Goal: Task Accomplishment & Management: Use online tool/utility

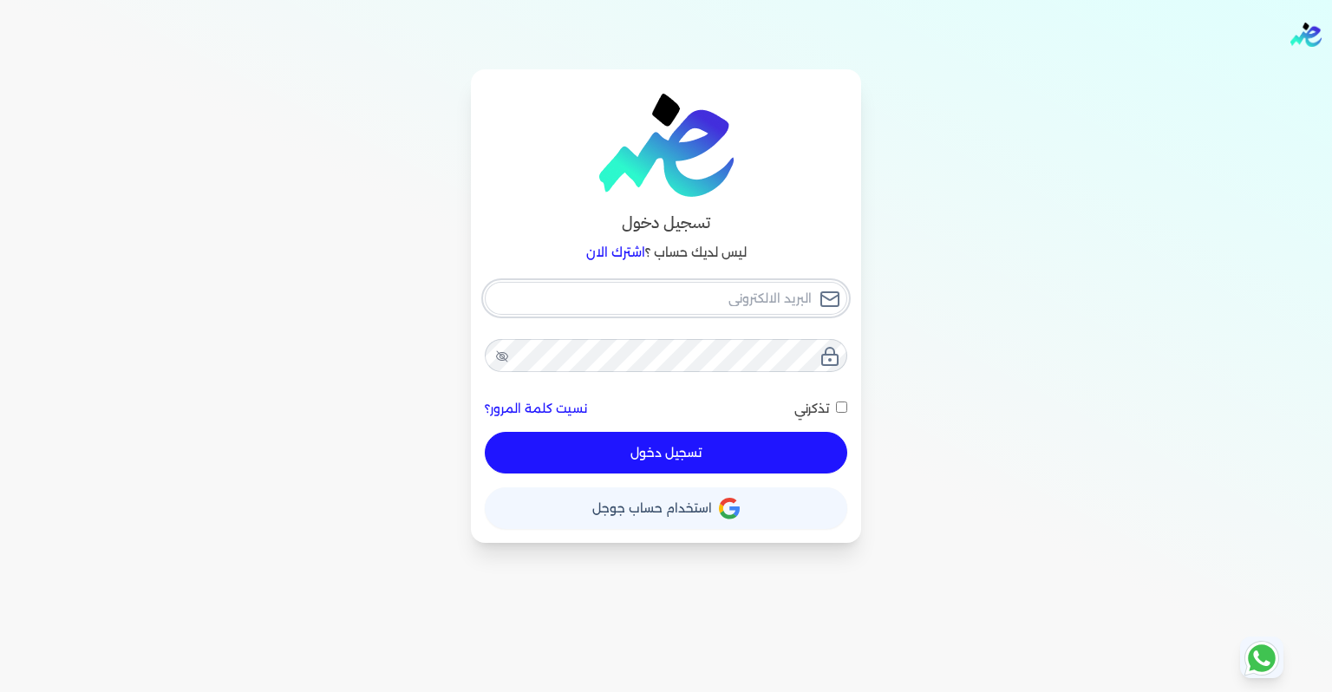
type input "[EMAIL_ADDRESS][DOMAIN_NAME]"
click at [709, 451] on div "[EMAIL_ADDRESS][DOMAIN_NAME] نسيت كلمة المرور؟ تذكرني تسجيل دخول" at bounding box center [666, 378] width 362 height 193
click at [819, 411] on span "تذكرني" at bounding box center [811, 409] width 35 height 16
click at [836, 411] on input "تذكرني" at bounding box center [841, 407] width 11 height 11
checkbox input "true"
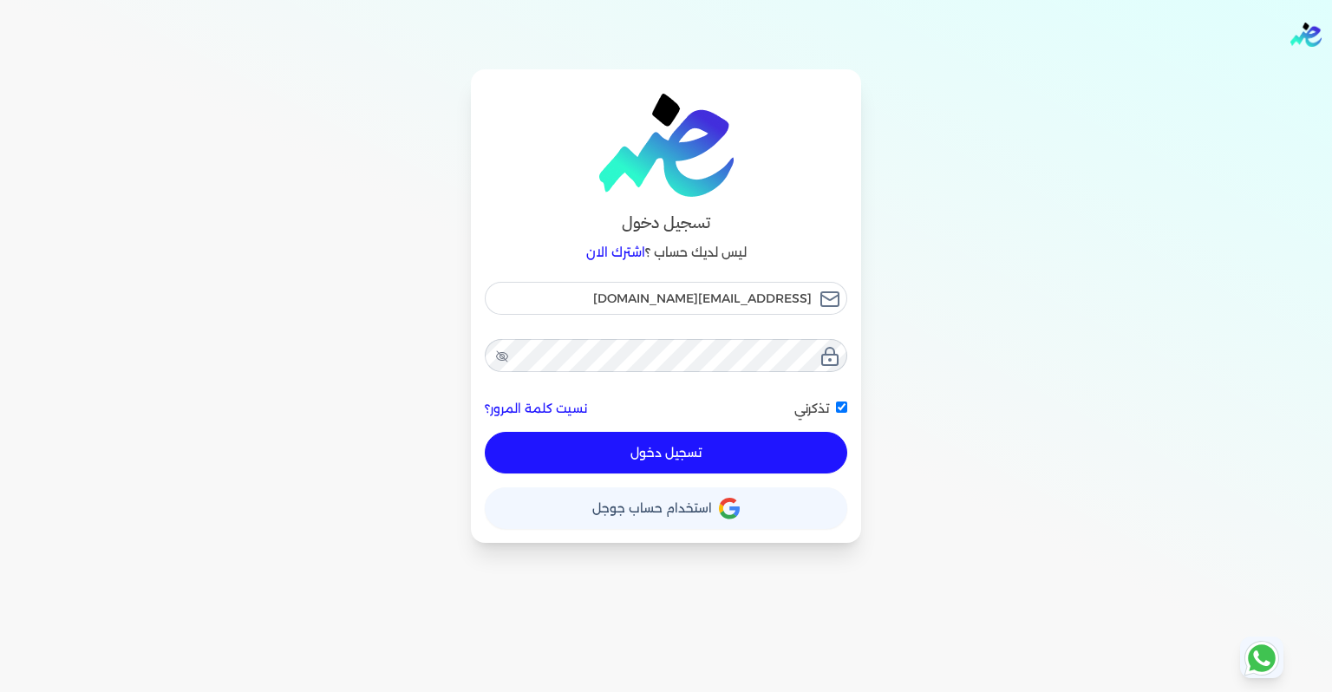
click at [724, 445] on button "تسجيل دخول" at bounding box center [666, 453] width 362 height 42
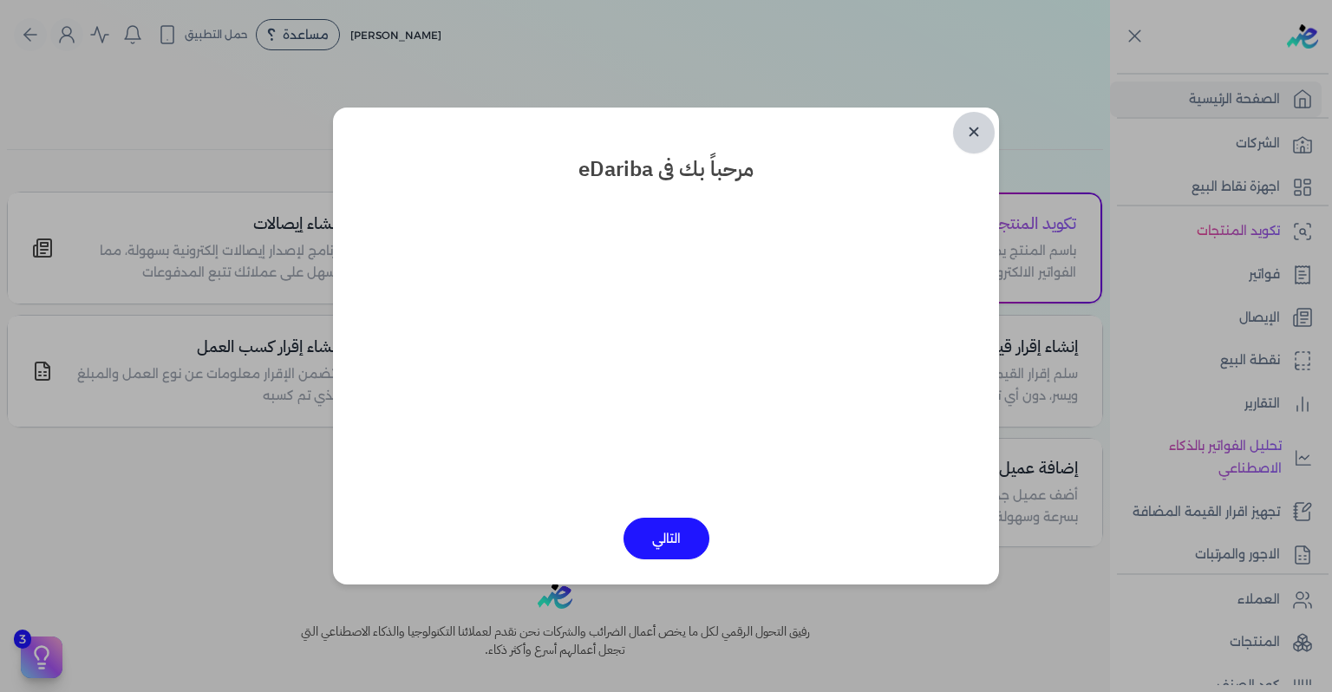
click at [966, 136] on link "✕" at bounding box center [974, 133] width 42 height 42
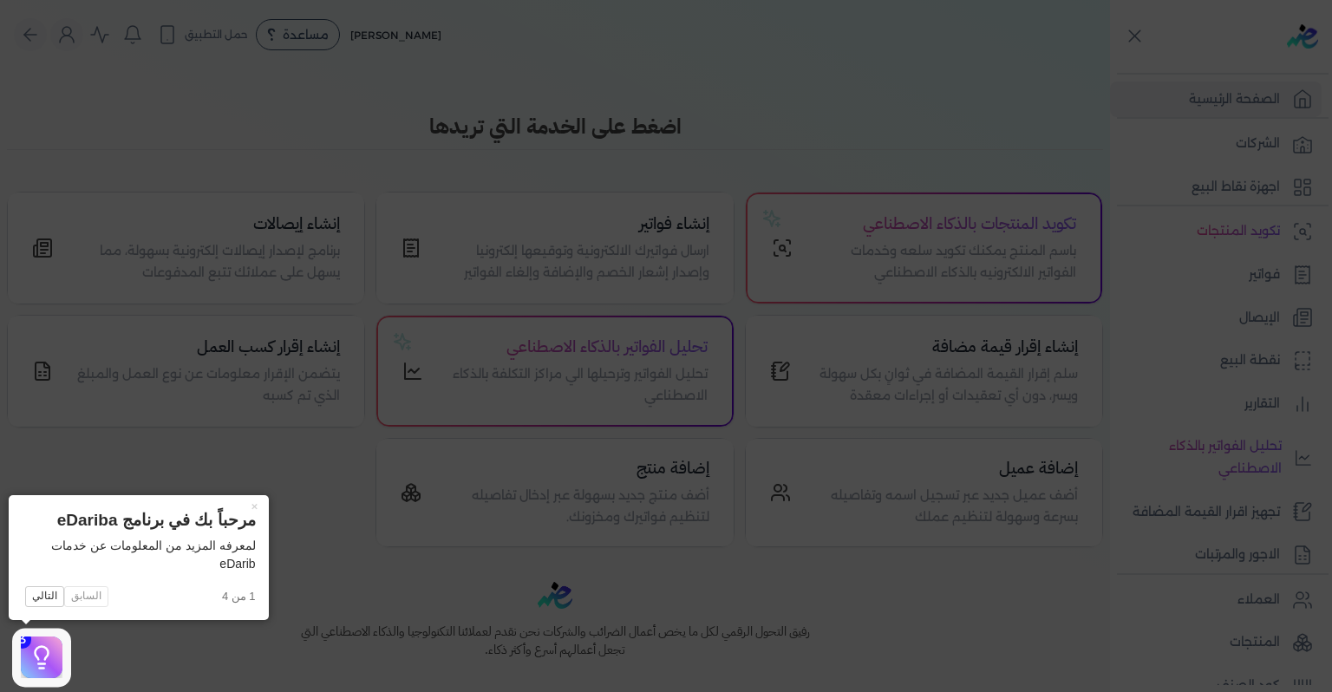
click at [1198, 281] on icon at bounding box center [666, 346] width 1332 height 692
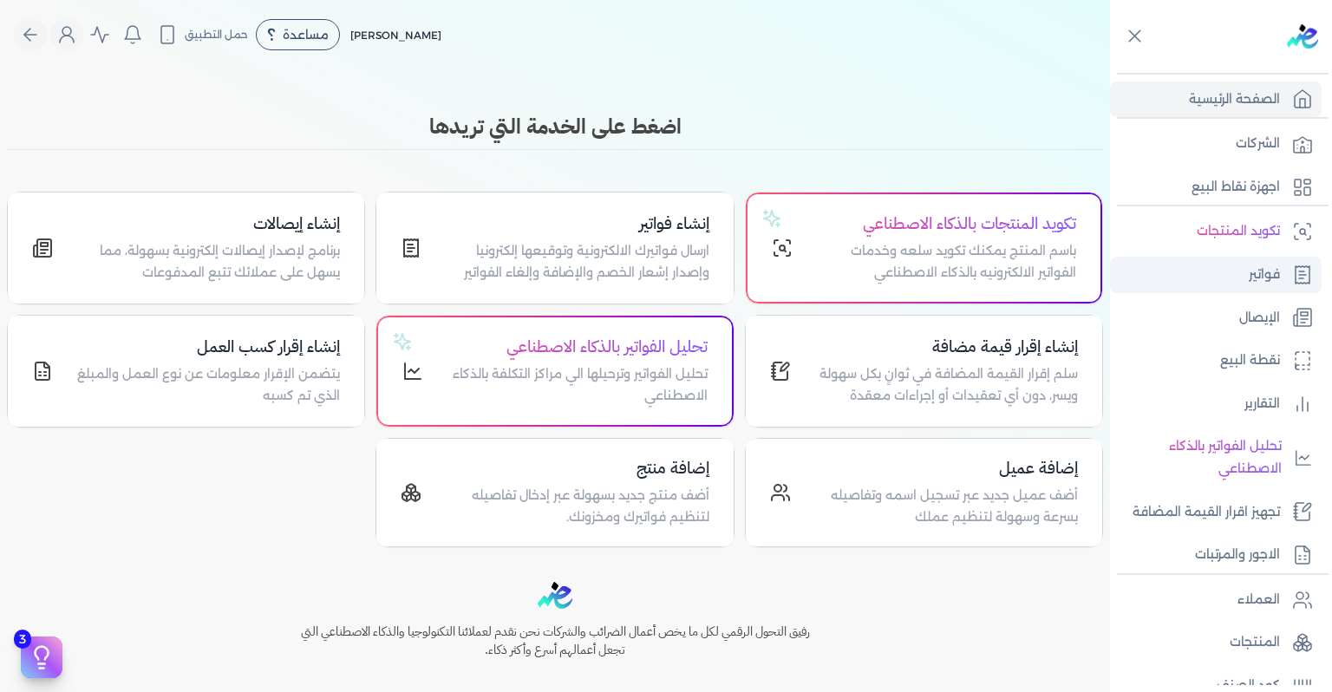
click at [1270, 286] on link "فواتير" at bounding box center [1216, 275] width 212 height 36
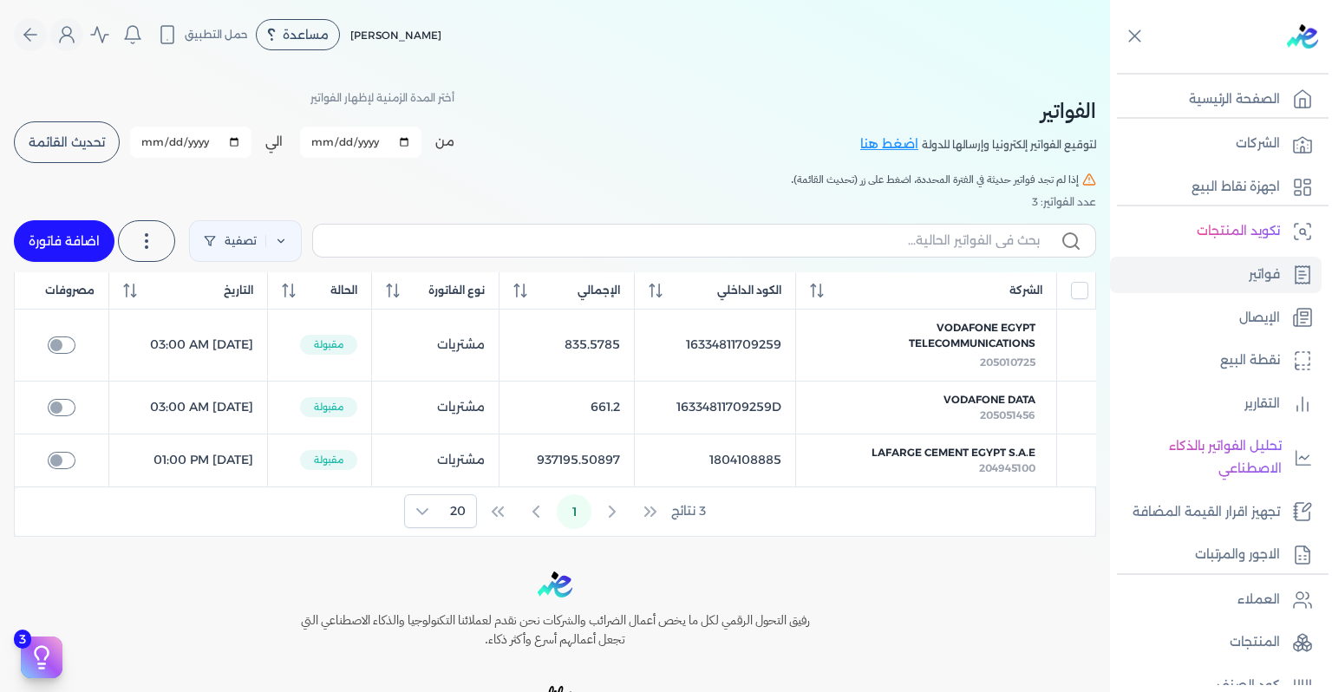
click at [411, 137] on input "2025-09-01" at bounding box center [360, 142] width 121 height 31
type input "2025-08-01"
click at [87, 148] on span "تحديث القائمة" at bounding box center [67, 142] width 76 height 12
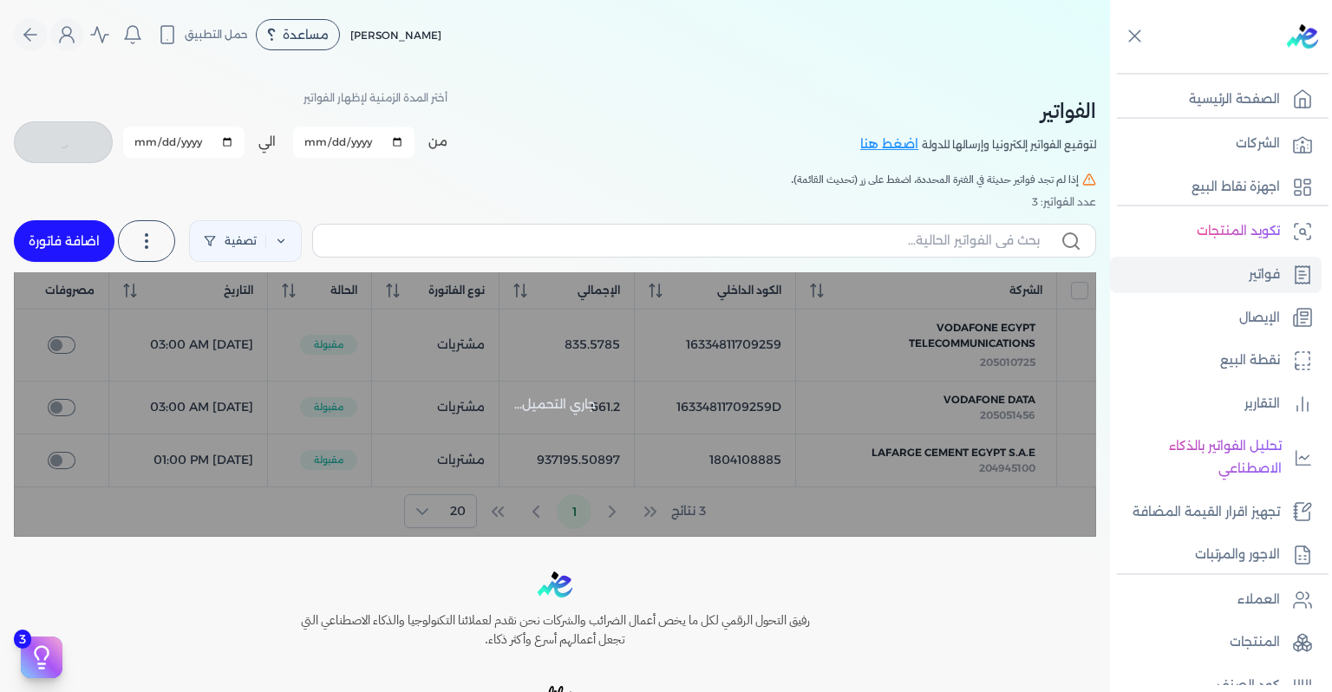
checkbox input "false"
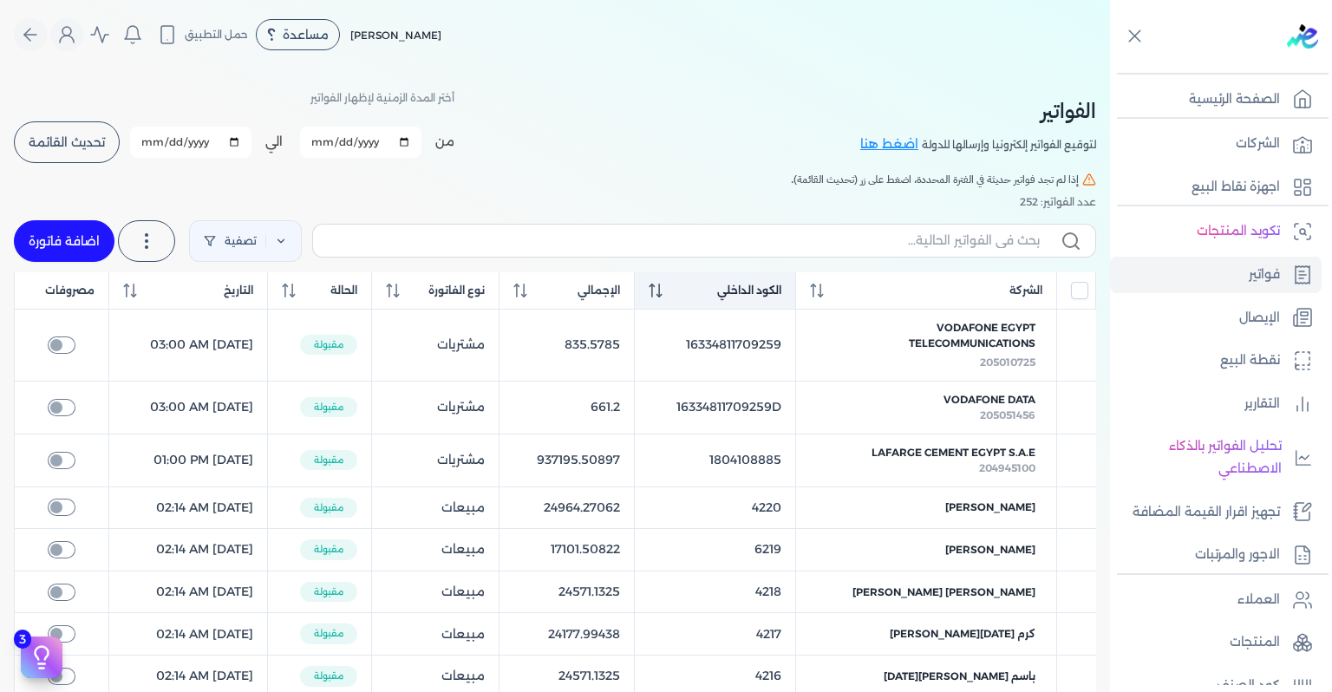
click at [778, 297] on span "الكود الداخلي" at bounding box center [749, 291] width 64 height 16
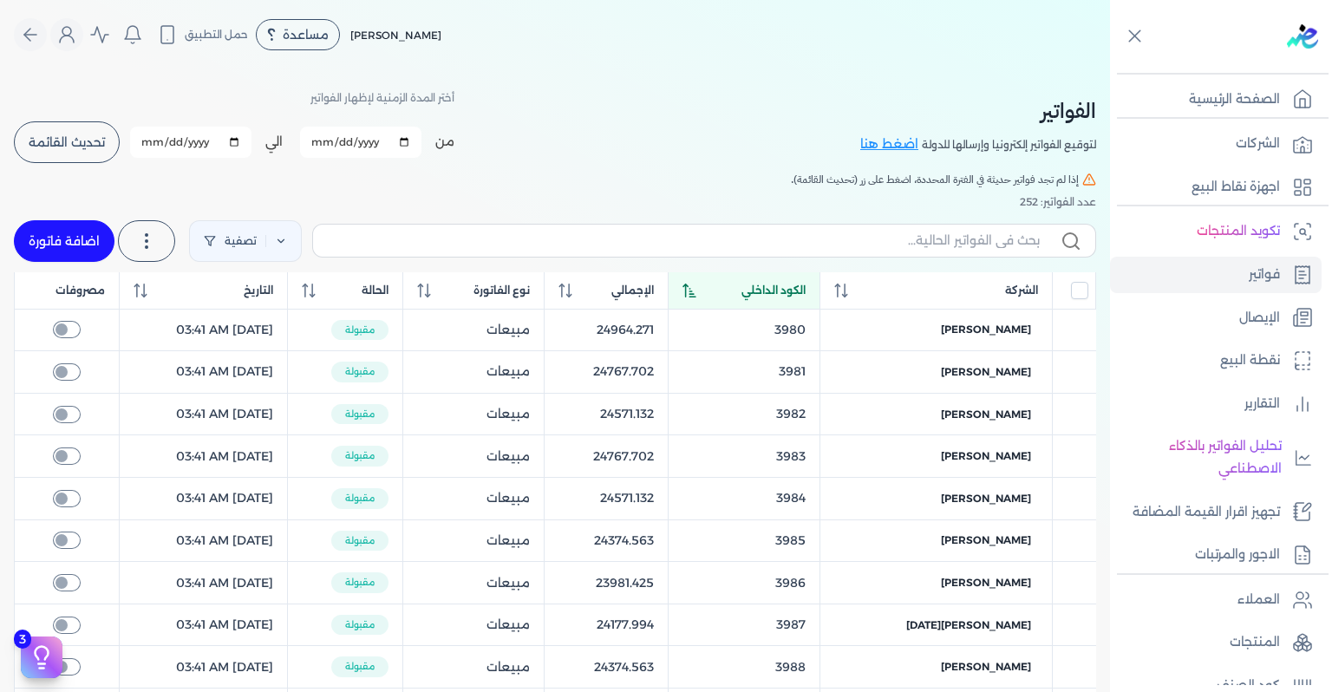
click at [778, 297] on span "الكود الداخلي" at bounding box center [773, 291] width 64 height 16
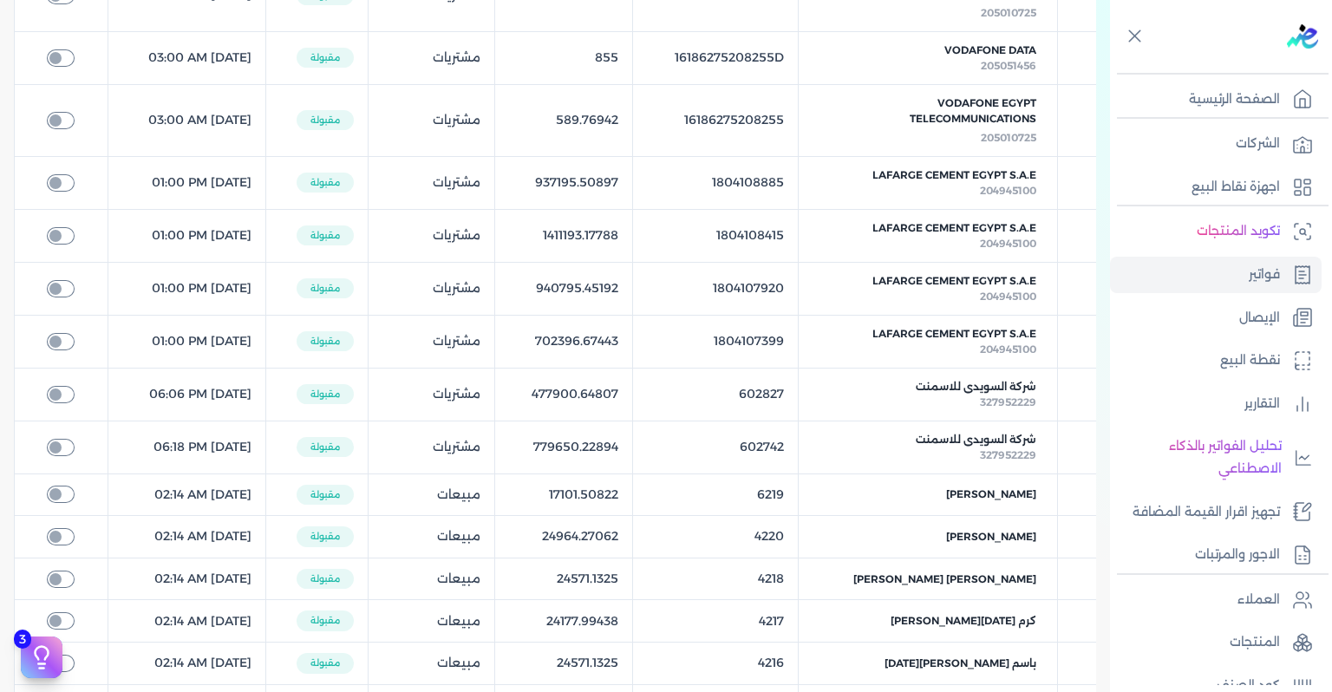
scroll to position [520, 0]
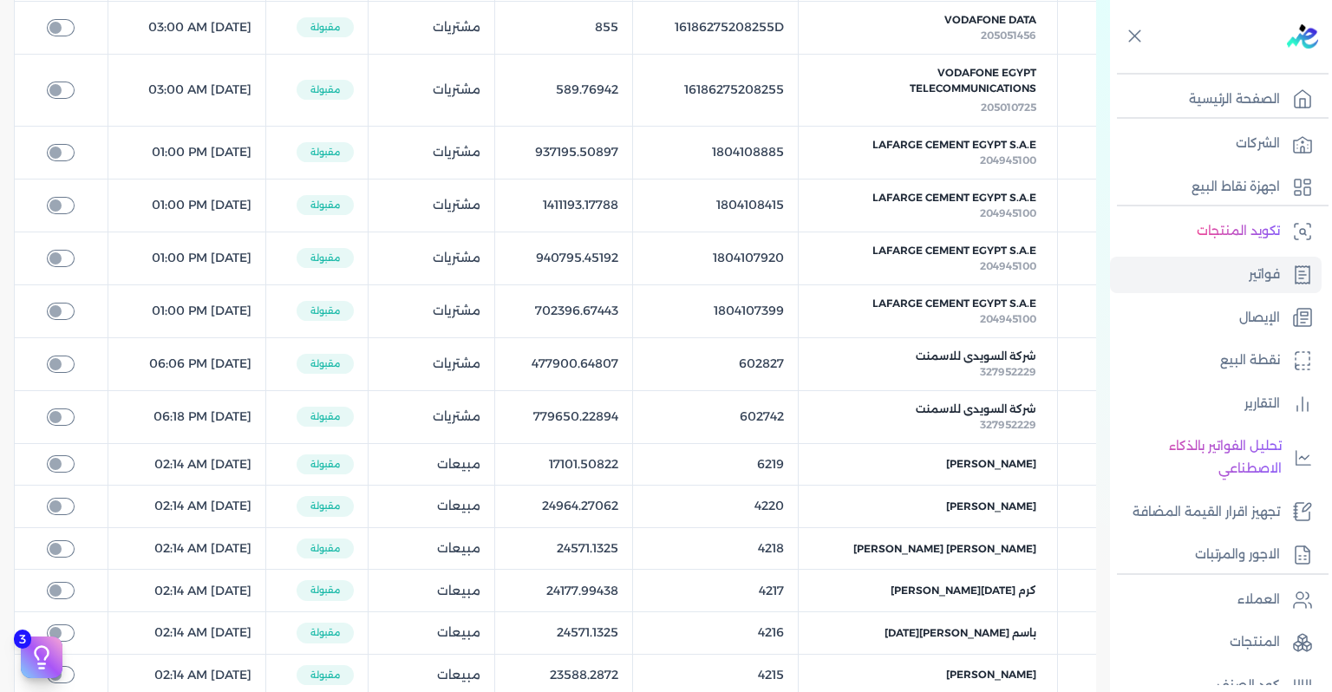
click at [778, 460] on table "الشركة الكود الداخلي الإجمالي نوع الفاتورة الحالة التاريخ مصروفات AL EZZ DEKHEI…" at bounding box center [555, 287] width 1082 height 1071
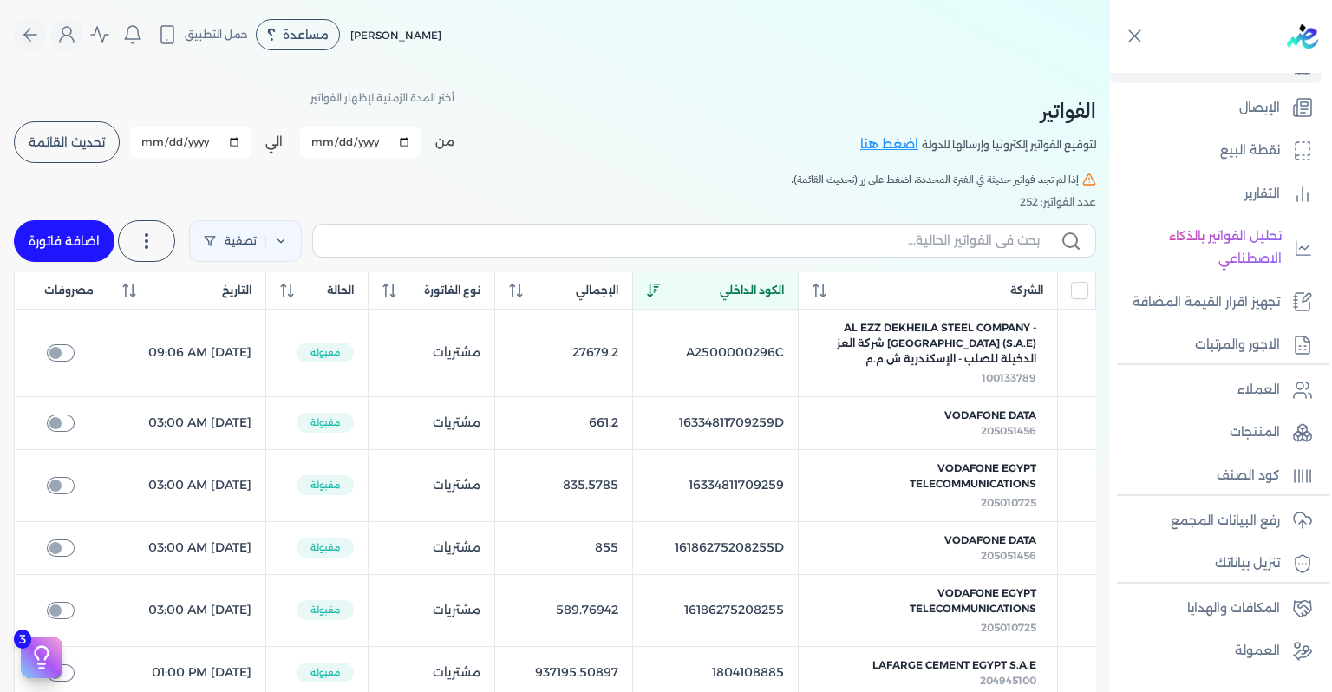
scroll to position [242, 0]
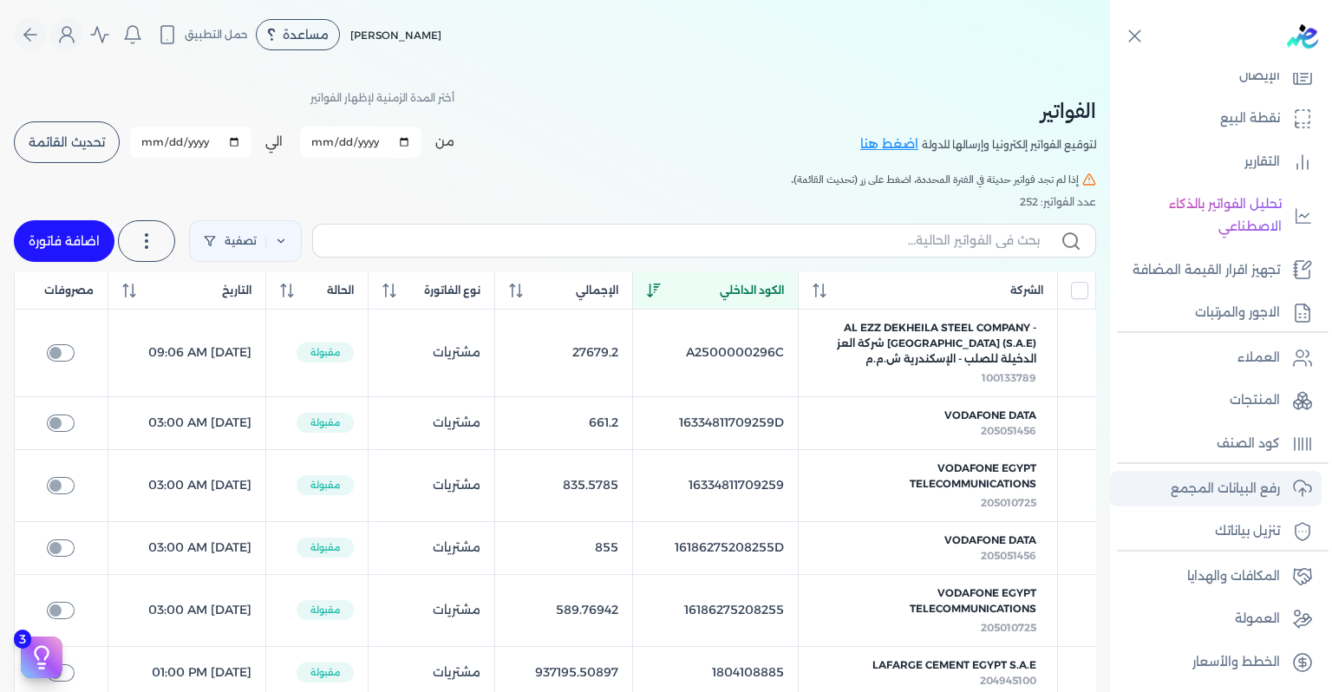
click at [1292, 494] on icon at bounding box center [1302, 488] width 21 height 21
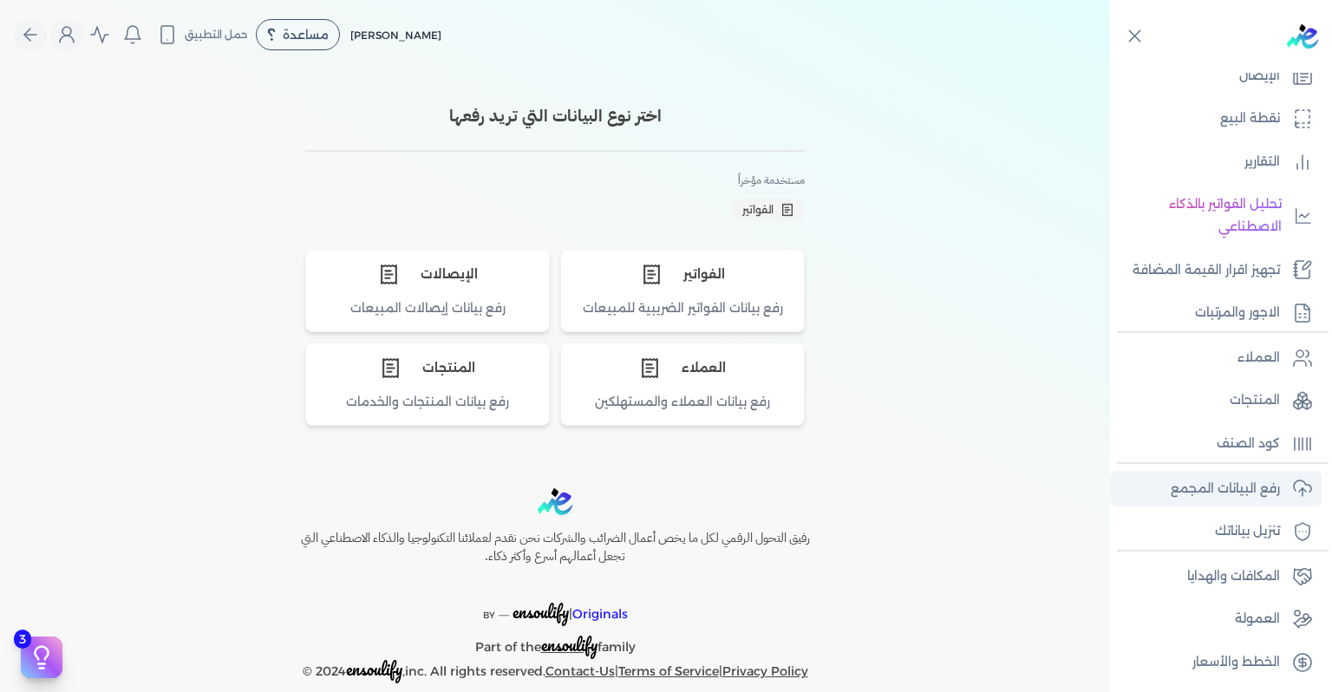
click at [1288, 488] on link "رفع البيانات المجمع" at bounding box center [1216, 489] width 212 height 36
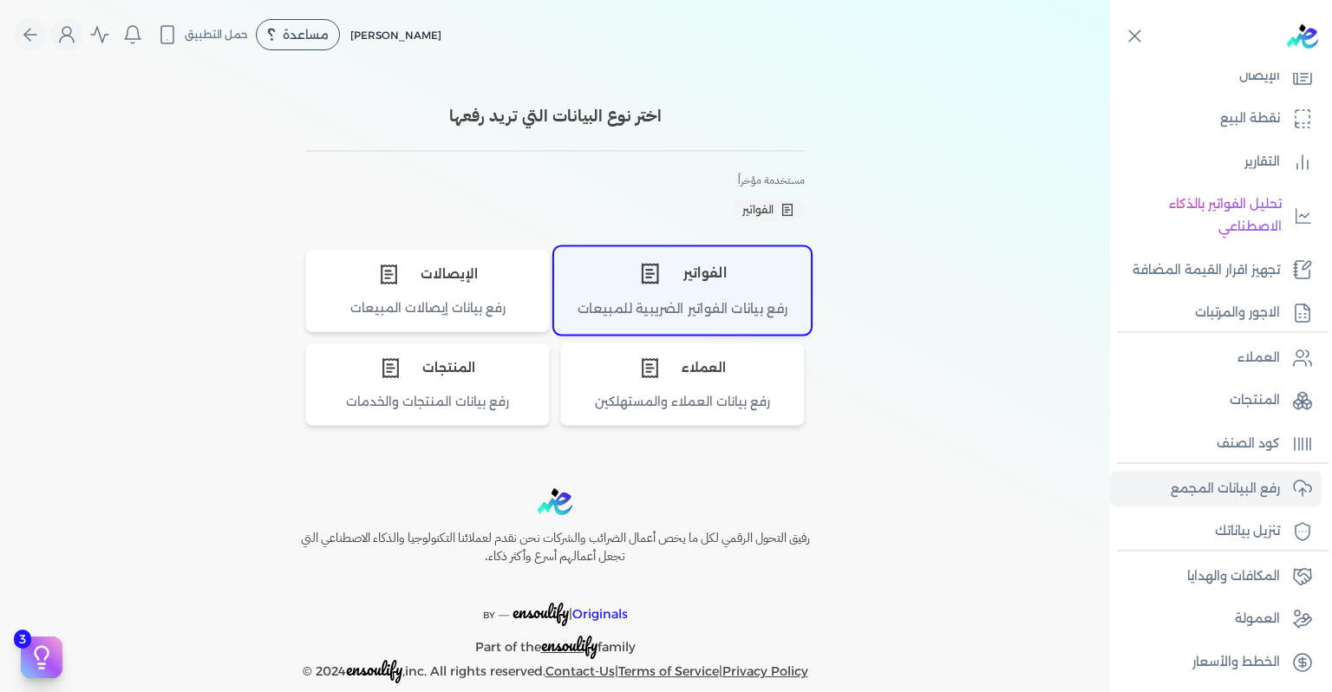
click at [676, 295] on div "الفواتير" at bounding box center [682, 273] width 255 height 52
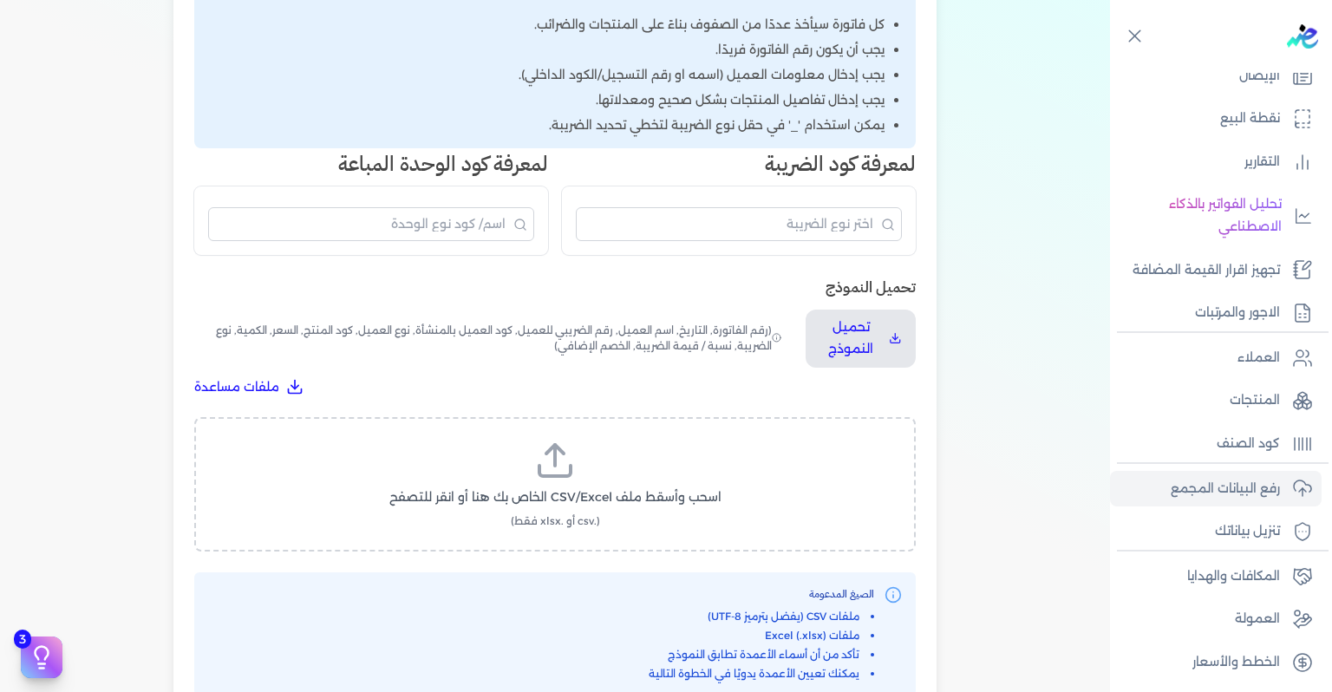
scroll to position [347, 0]
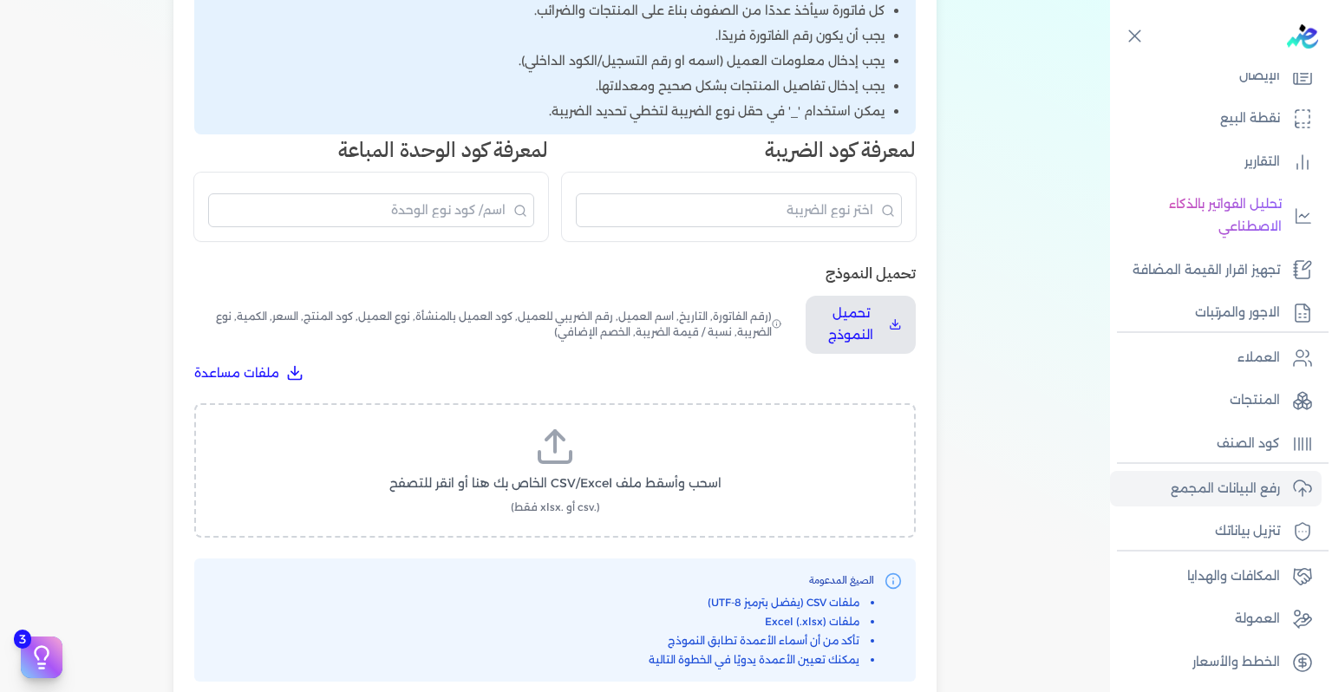
click at [532, 449] on label "اسحب وأسقط ملف CSV/Excel الخاص بك هنا أو انقر للتصفح (.csv أو .xlsx فقط)" at bounding box center [555, 470] width 676 height 89
click at [0, 0] on input "اسحب وأسقط ملف CSV/Excel الخاص بك هنا أو انقر للتصفح (.csv أو .xlsx فقط)" at bounding box center [0, 0] width 0 height 0
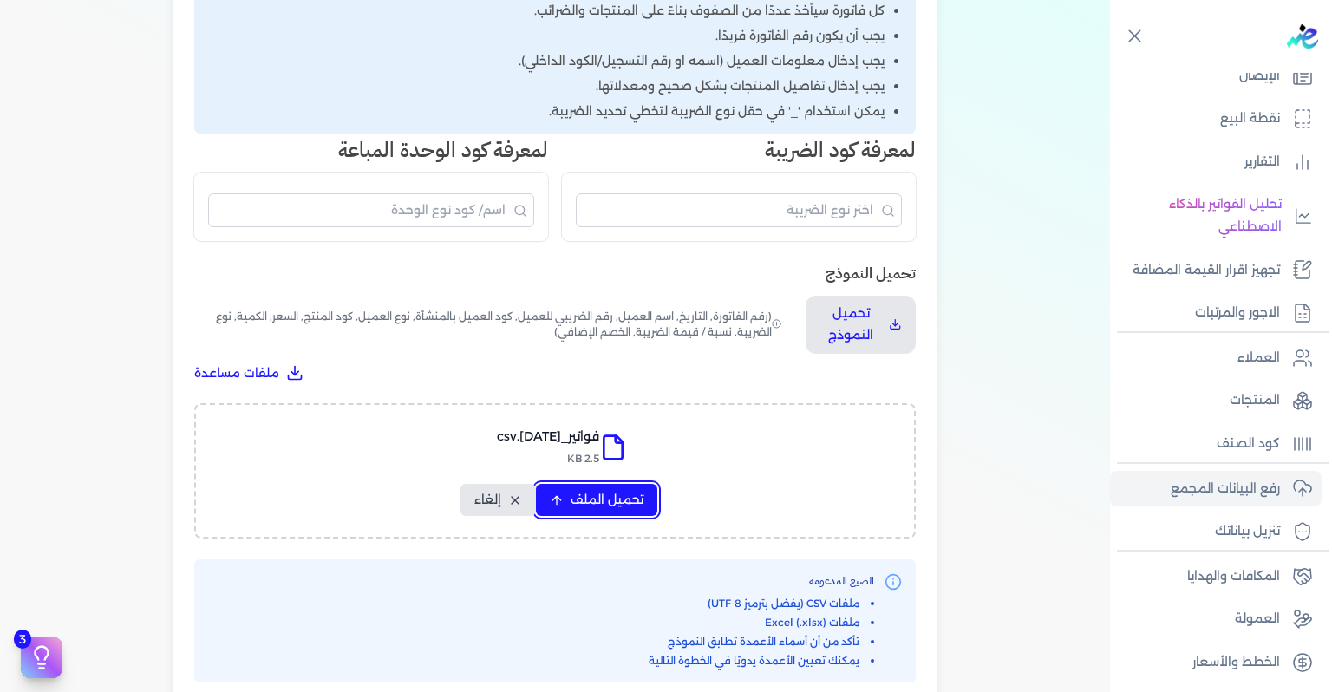
click at [571, 505] on button "تحميل الملف" at bounding box center [596, 500] width 121 height 32
select select "رقم الفاتورة"
select select "التاريخ"
select select "أسم العميل"
select select "الرقم الضريبي"
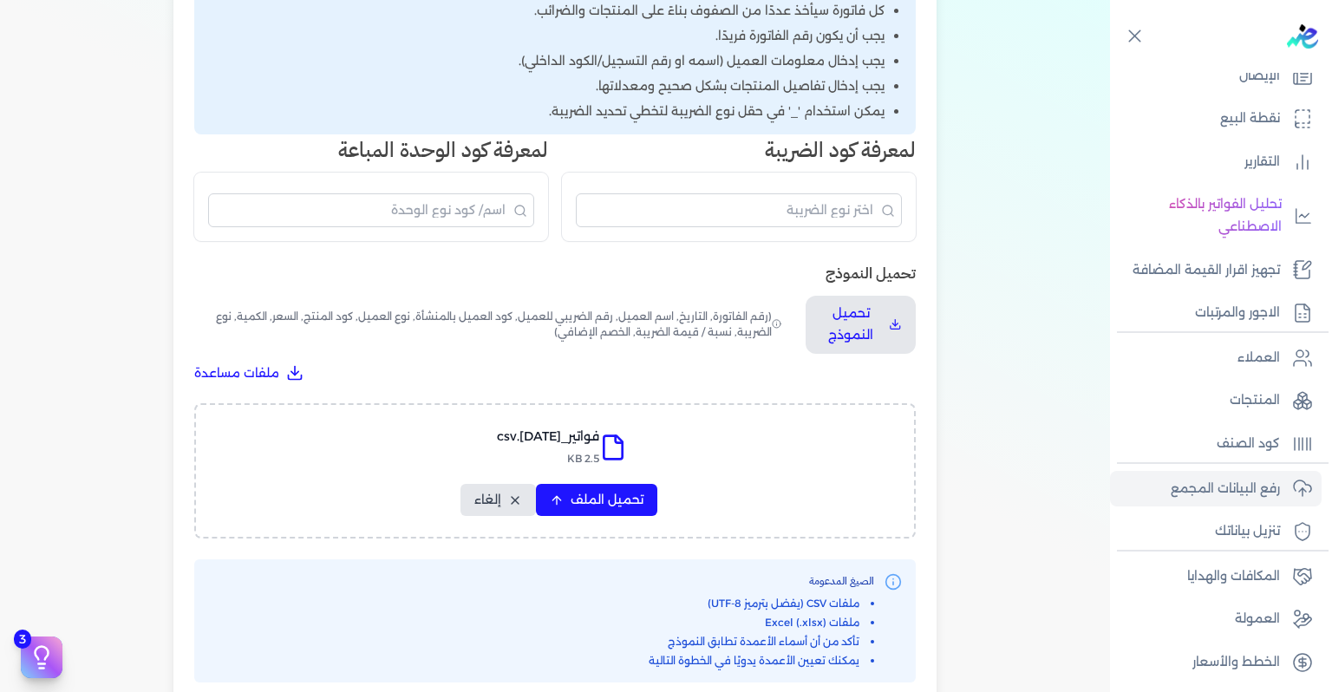
select select "نوع العميل"
select select "سيريال المنتج"
select select "السعر"
select select "الكمية"
select select "نوع الضريبة"
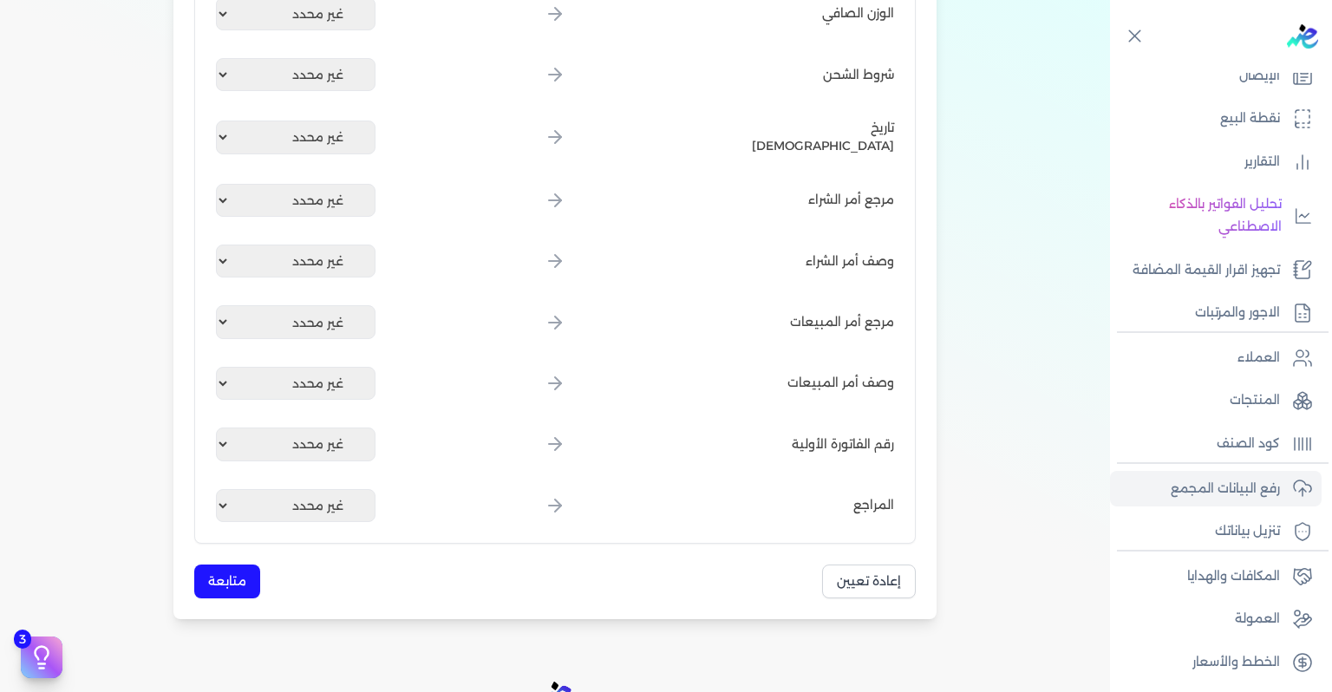
scroll to position [2214, 0]
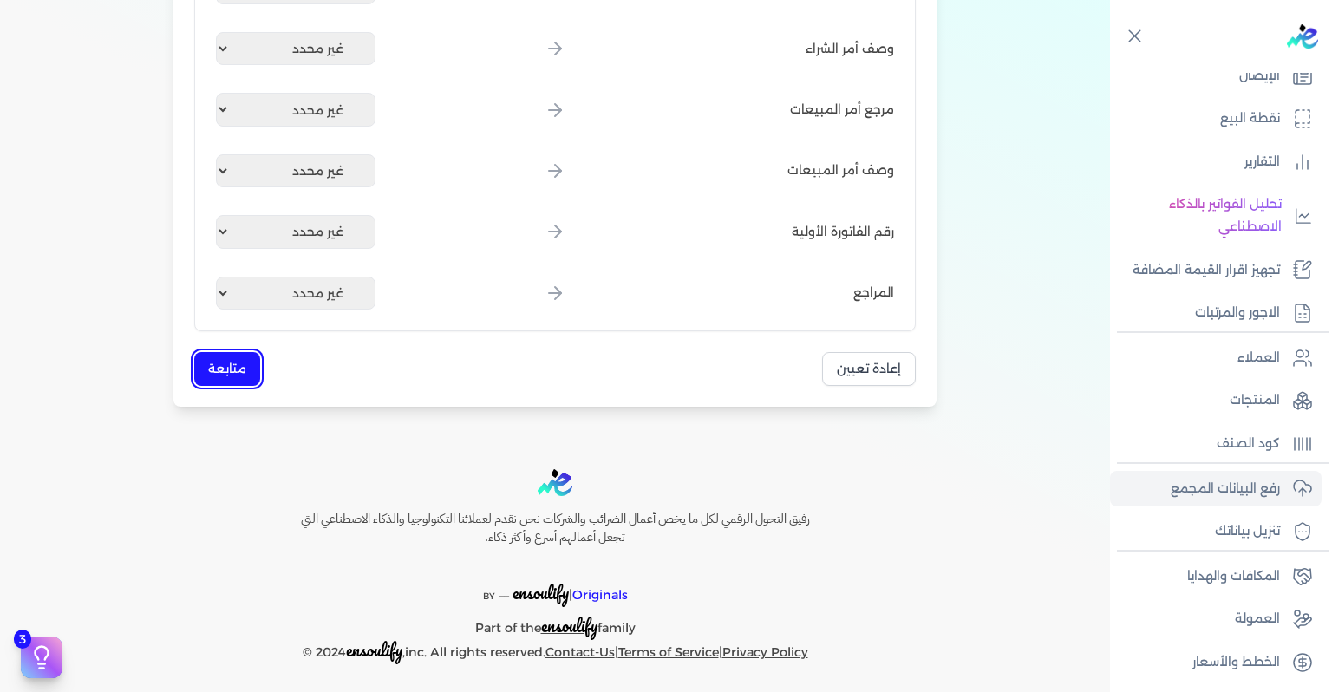
click at [251, 365] on button "متابعة" at bounding box center [227, 369] width 66 height 34
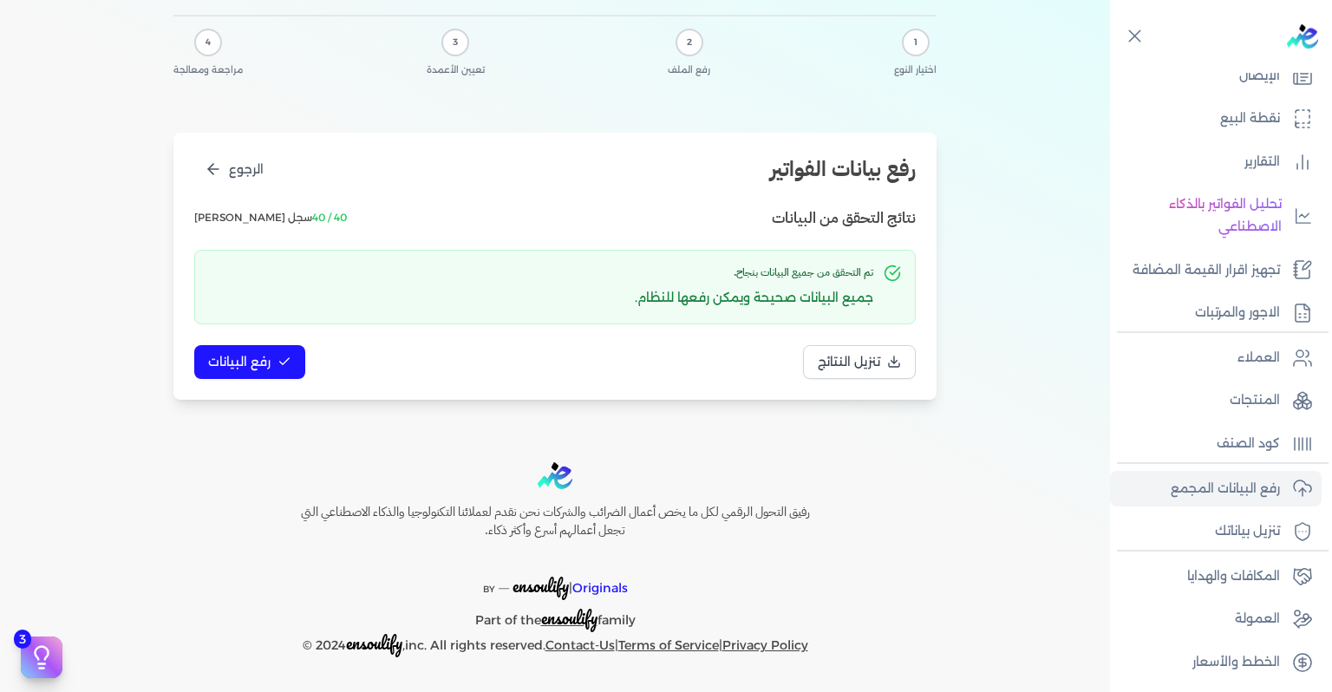
scroll to position [86, 0]
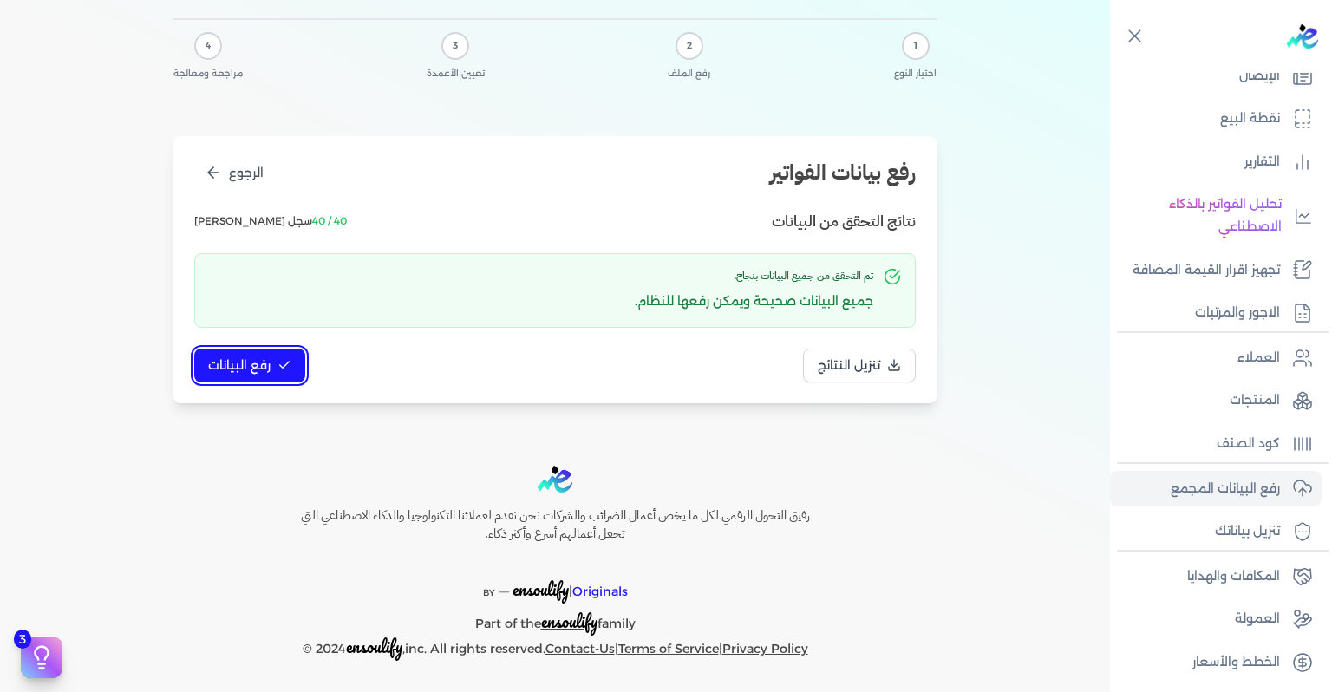
click at [270, 366] on span "رفع البيانات" at bounding box center [239, 365] width 62 height 18
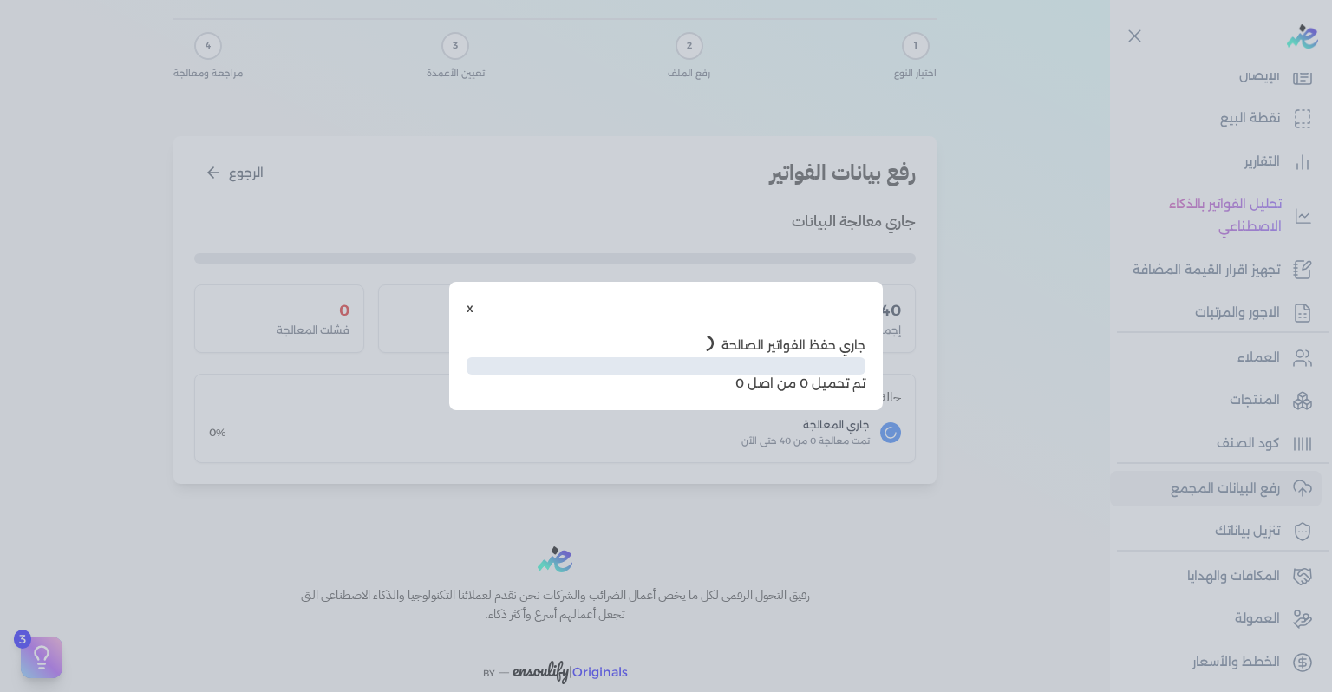
scroll to position [0, 0]
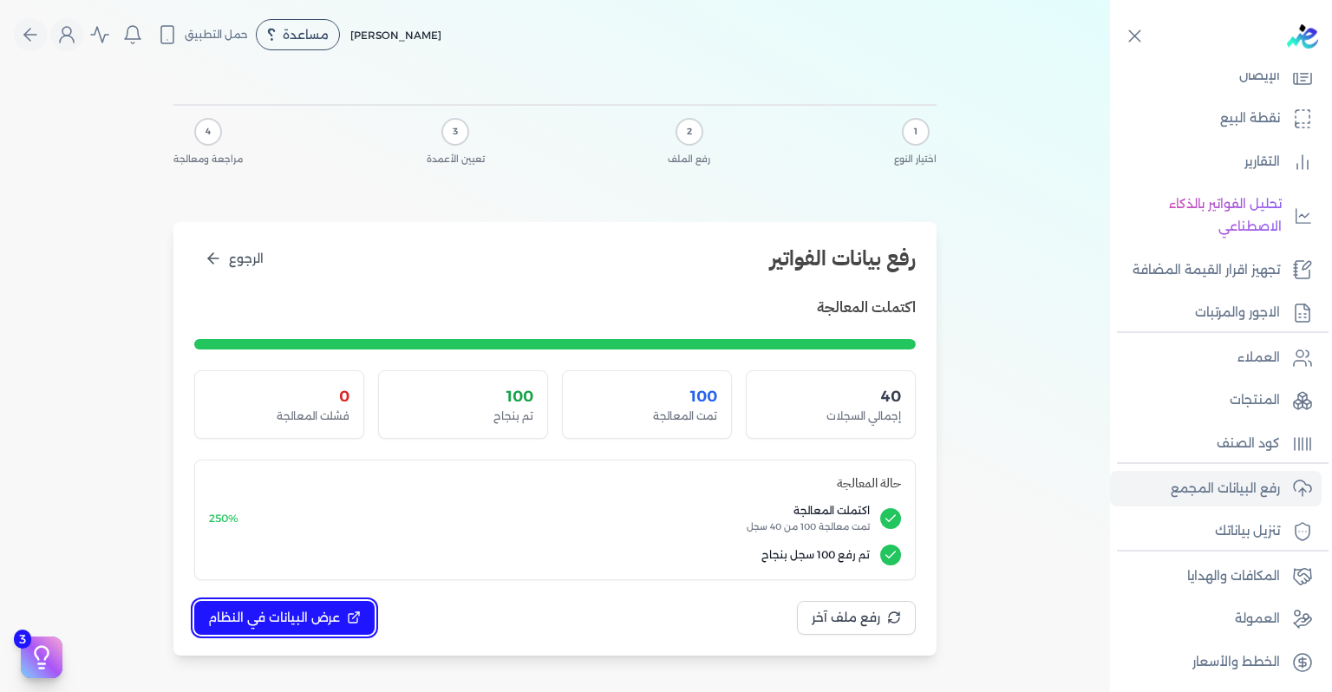
click at [323, 615] on span "عرض البيانات في النظام" at bounding box center [274, 618] width 132 height 18
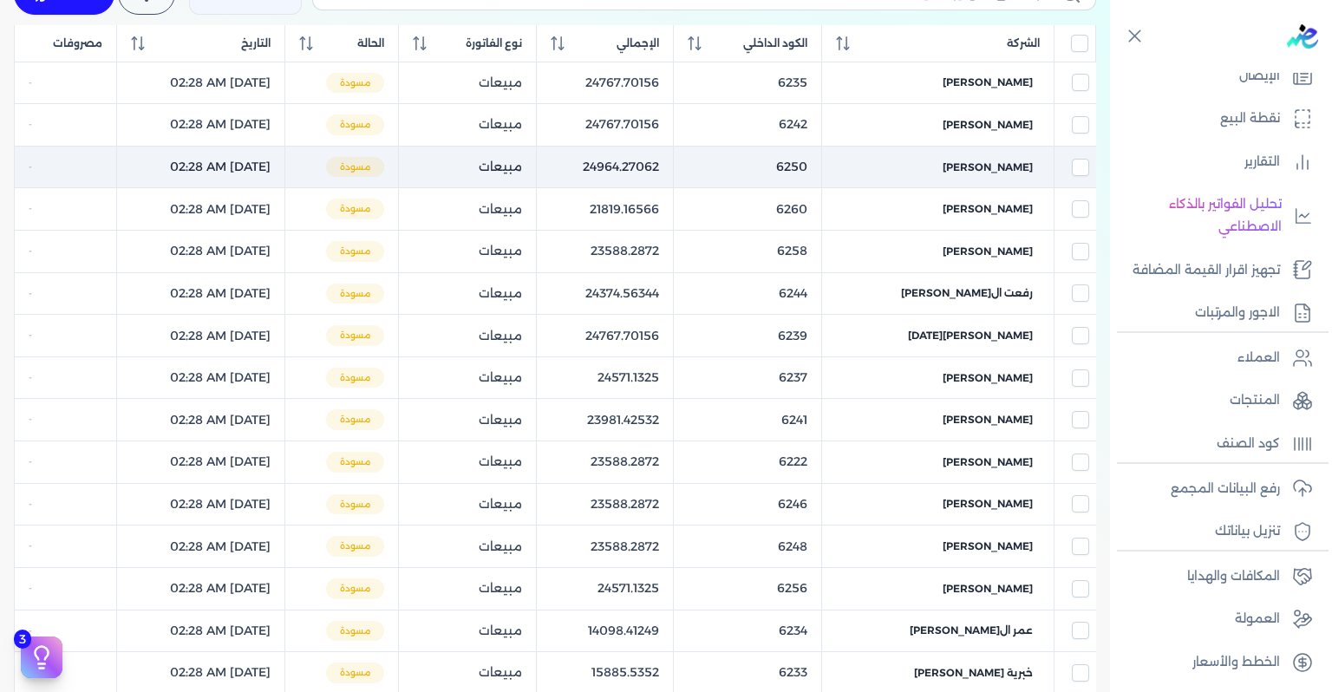
scroll to position [74, 0]
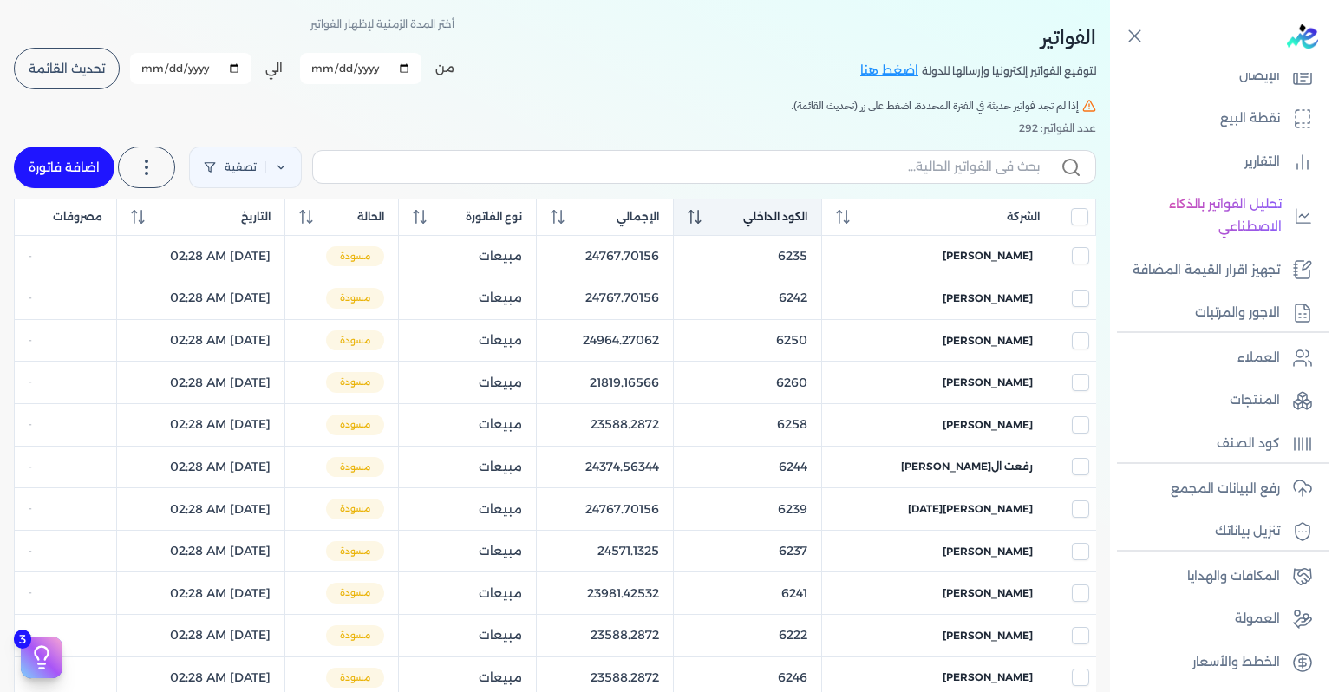
click at [780, 205] on th "الكود الداخلي" at bounding box center [747, 217] width 148 height 37
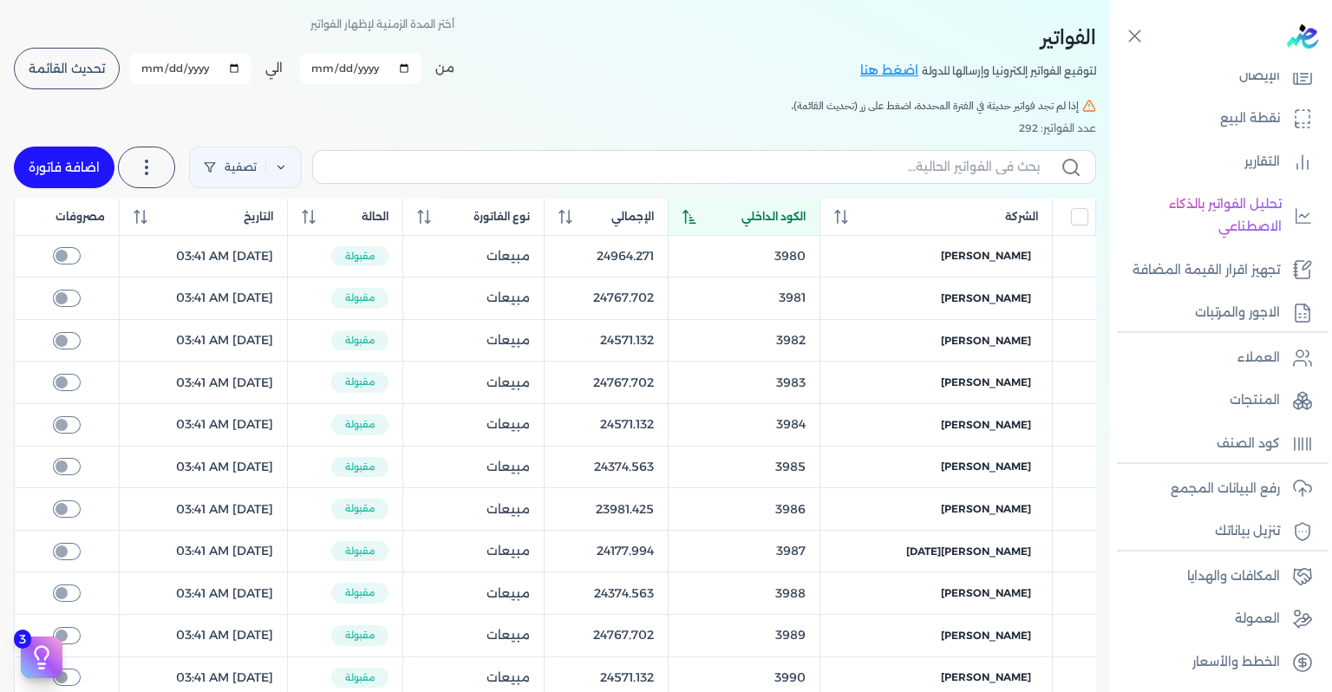
click at [780, 205] on th "الكود الداخلي" at bounding box center [744, 217] width 153 height 37
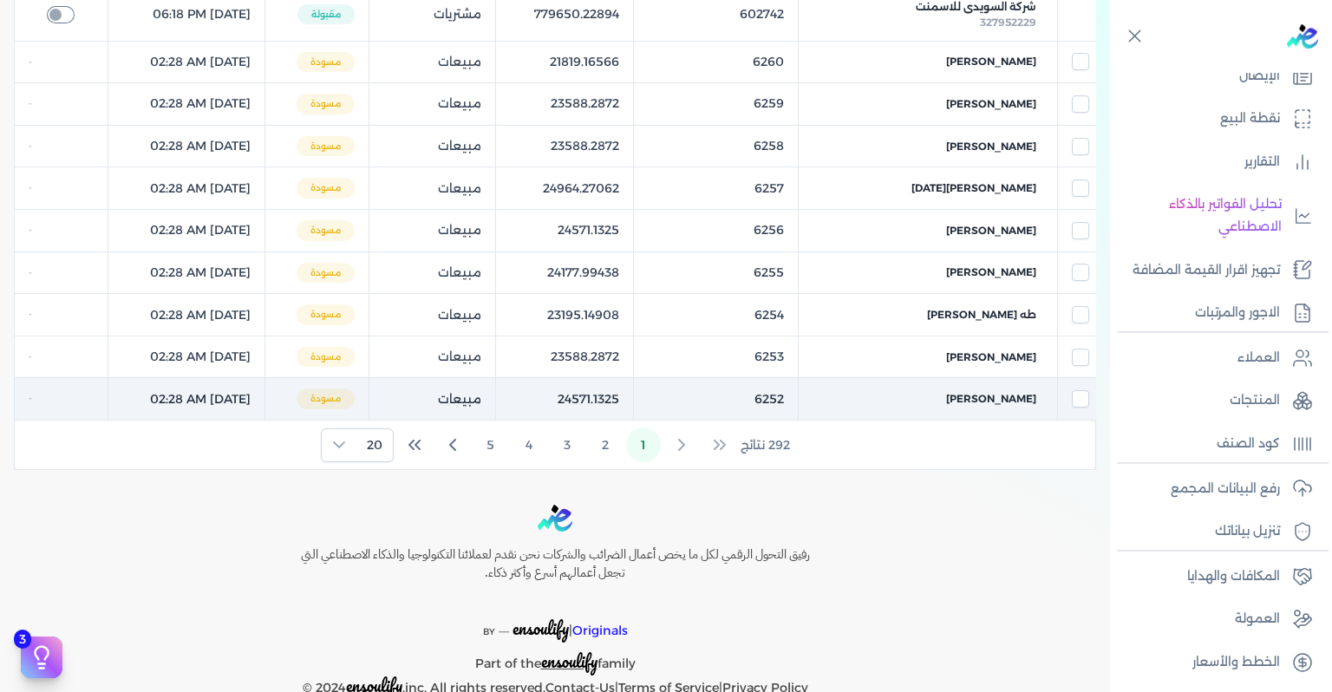
scroll to position [941, 0]
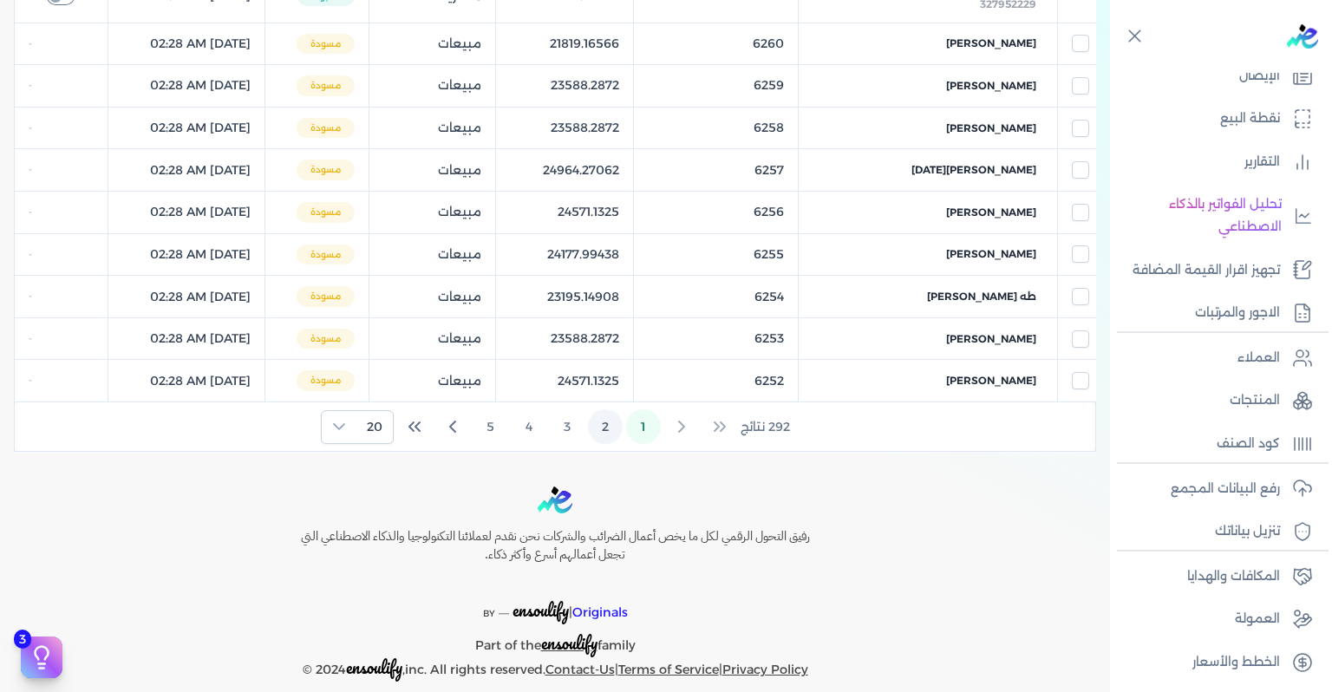
click at [615, 427] on button "2" at bounding box center [605, 426] width 35 height 35
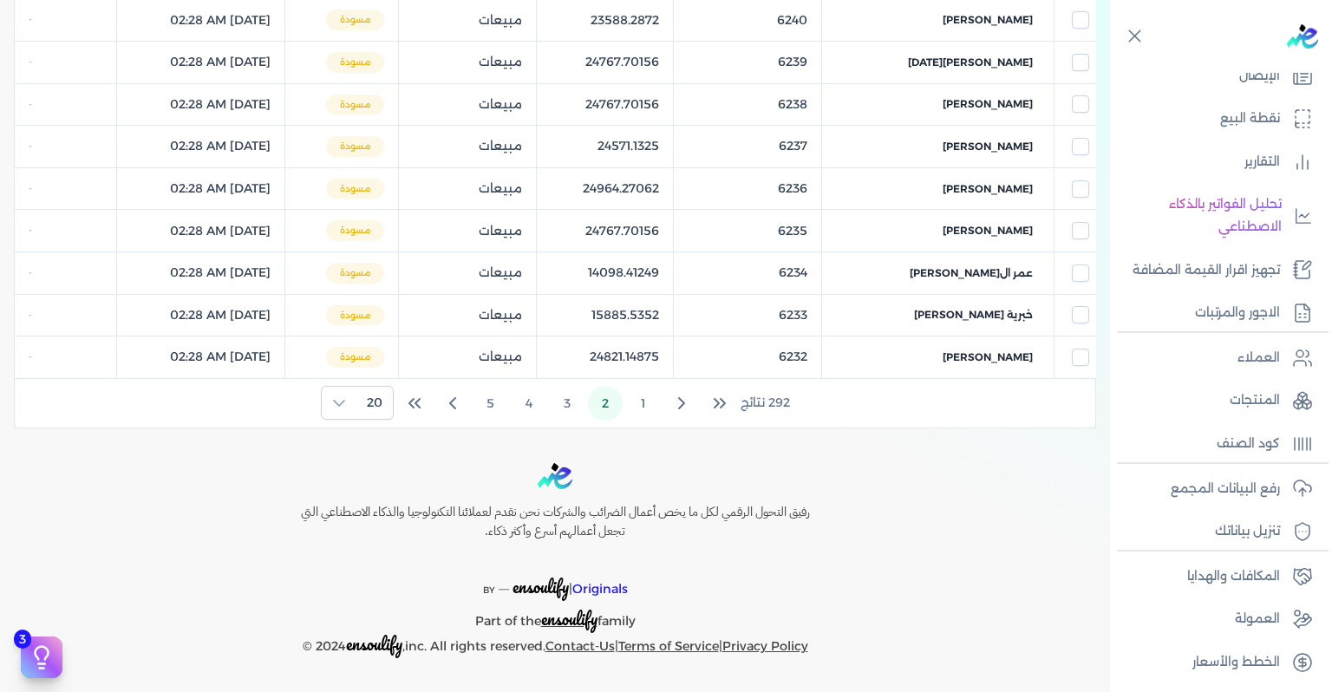
scroll to position [767, 0]
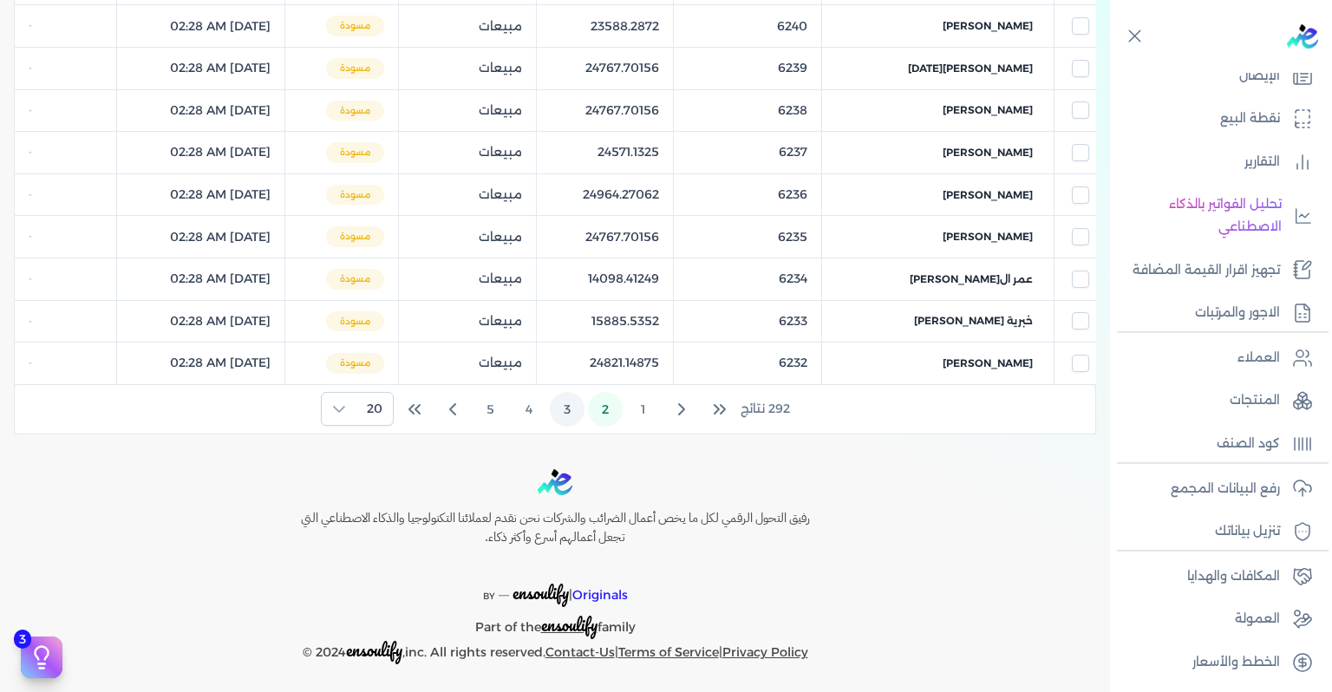
click at [572, 407] on button "3" at bounding box center [567, 409] width 35 height 35
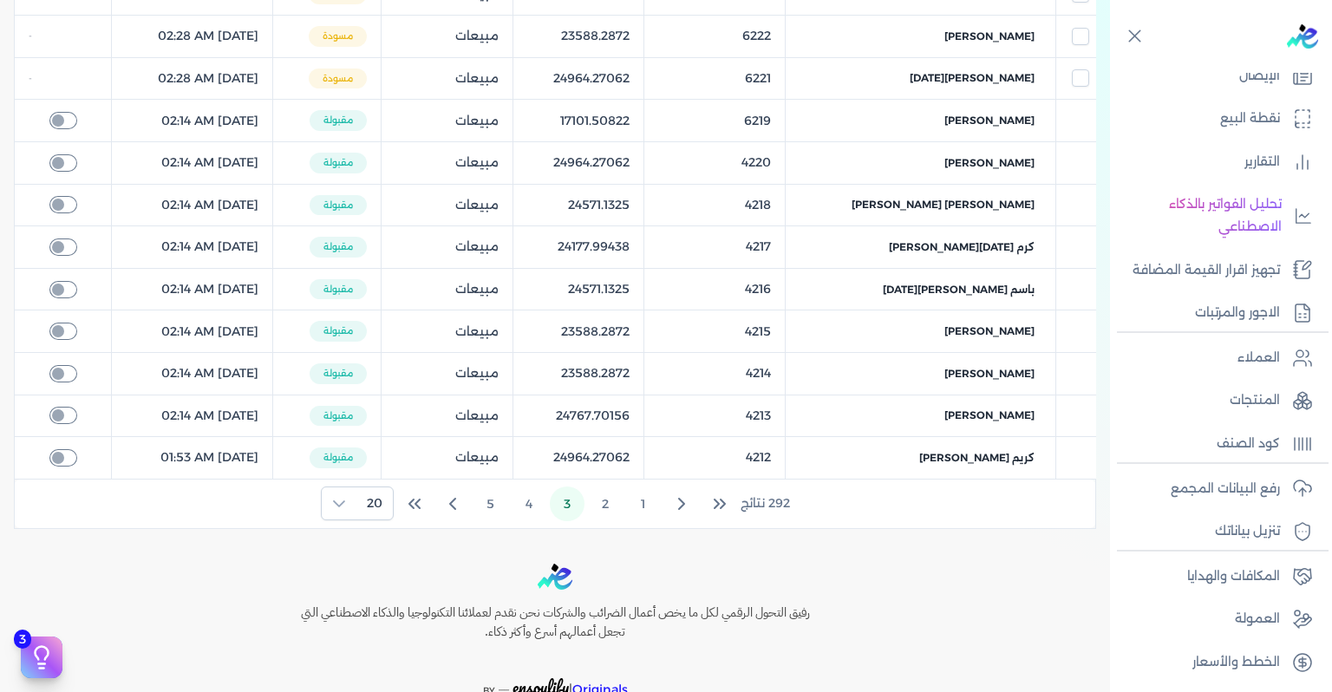
scroll to position [594, 0]
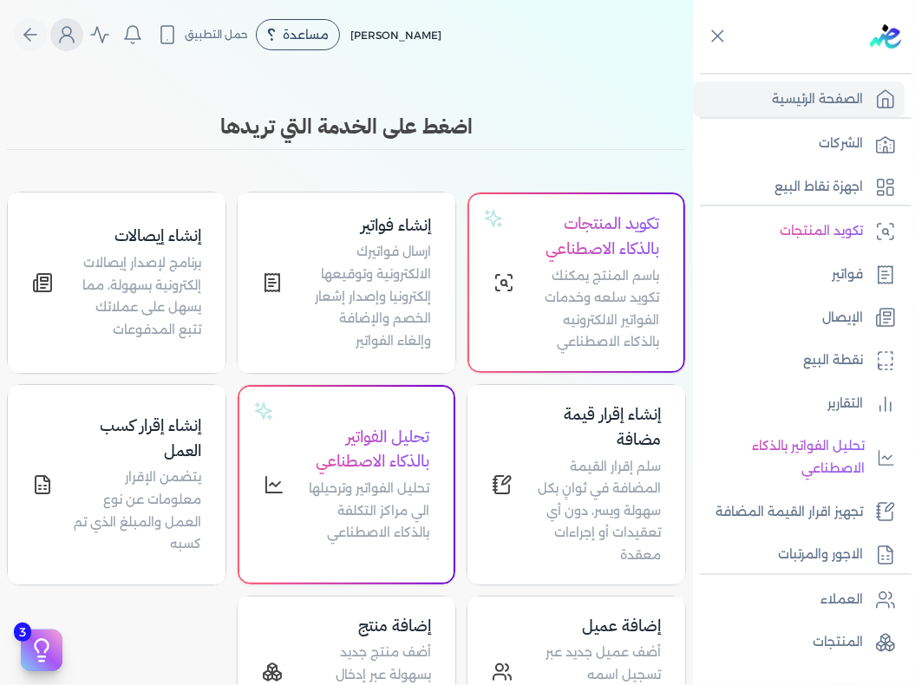
click at [75, 40] on icon "Global" at bounding box center [66, 34] width 21 height 21
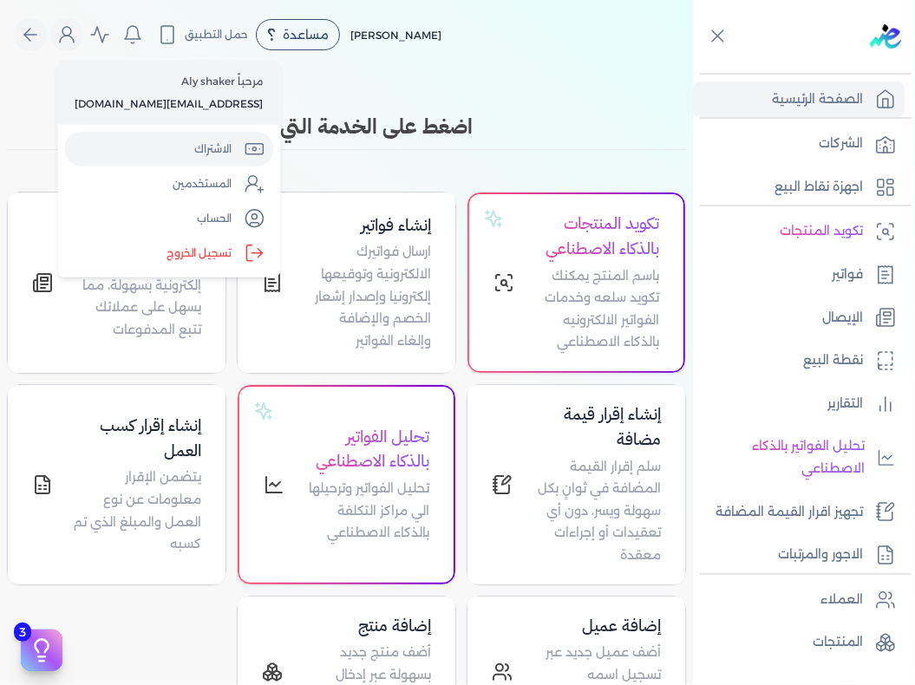
click at [186, 154] on link "الاشتراك" at bounding box center [168, 149] width 209 height 35
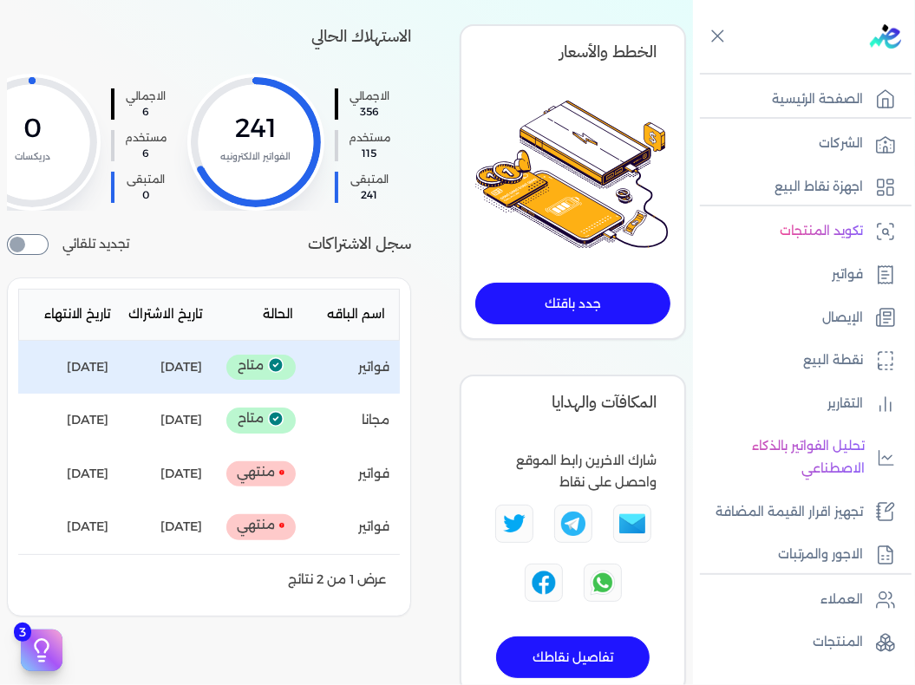
scroll to position [173, 0]
